Goal: Find specific page/section: Find specific page/section

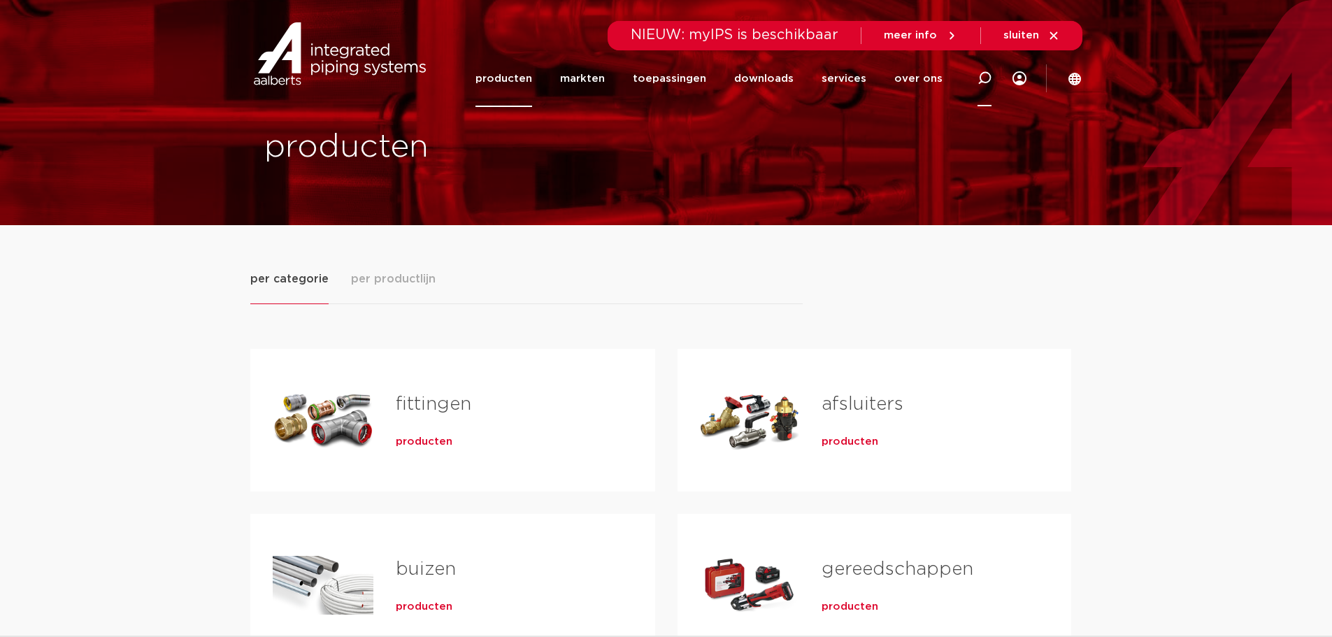
click at [983, 78] on icon at bounding box center [985, 78] width 14 height 14
paste input "0492129"
type input "0492129"
click button "Zoeken" at bounding box center [0, 0] width 0 height 0
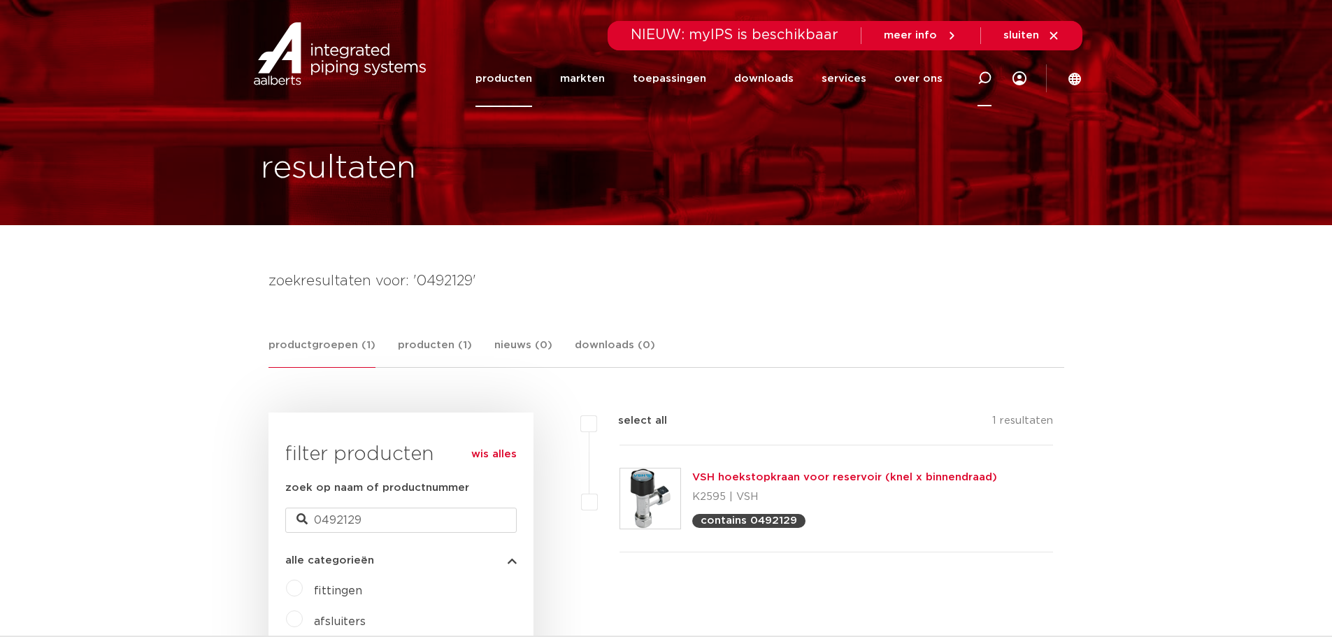
click at [984, 82] on icon at bounding box center [984, 78] width 17 height 17
paste input "0500808"
type input "0500808"
click button "Zoeken" at bounding box center [0, 0] width 0 height 0
click at [777, 478] on link "VSH beluchterkraan Luxe Basic met keerklep DA-EB" at bounding box center [833, 477] width 282 height 10
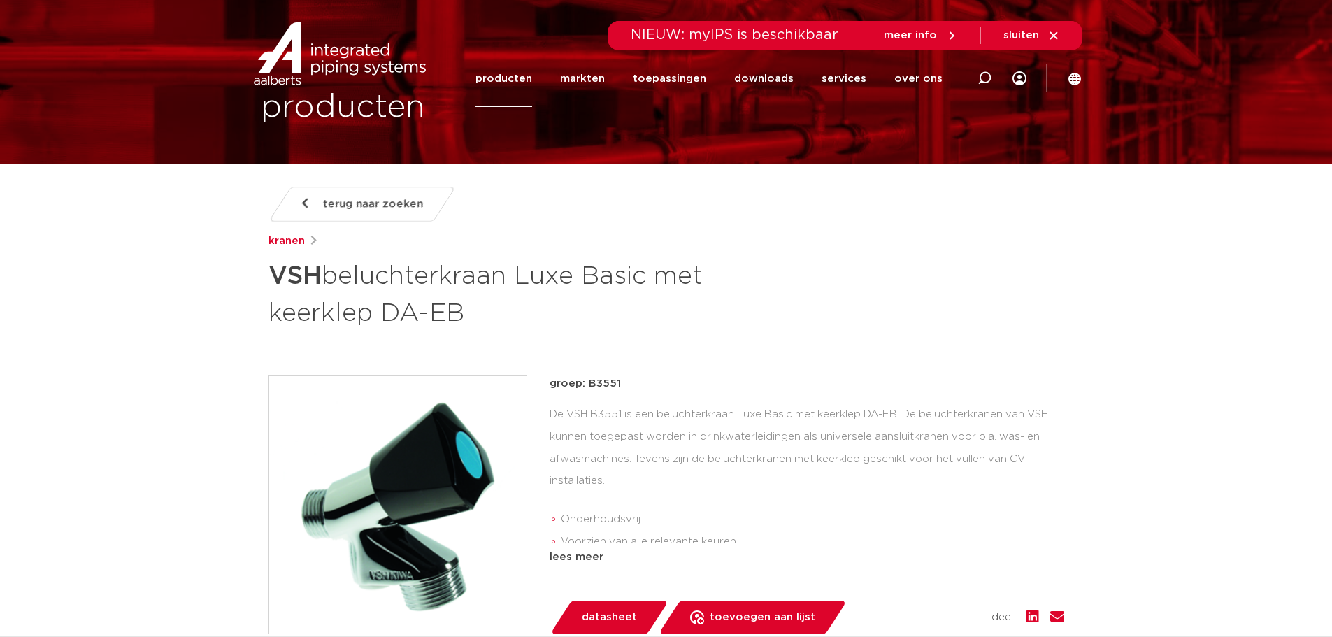
scroll to position [70, 0]
